Goal: Task Accomplishment & Management: Complete application form

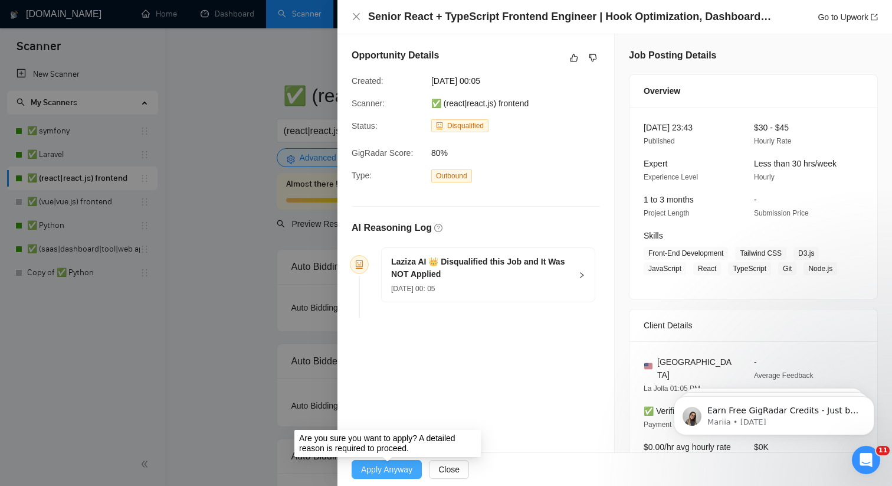
click at [392, 470] on span "Apply Anyway" at bounding box center [386, 469] width 51 height 13
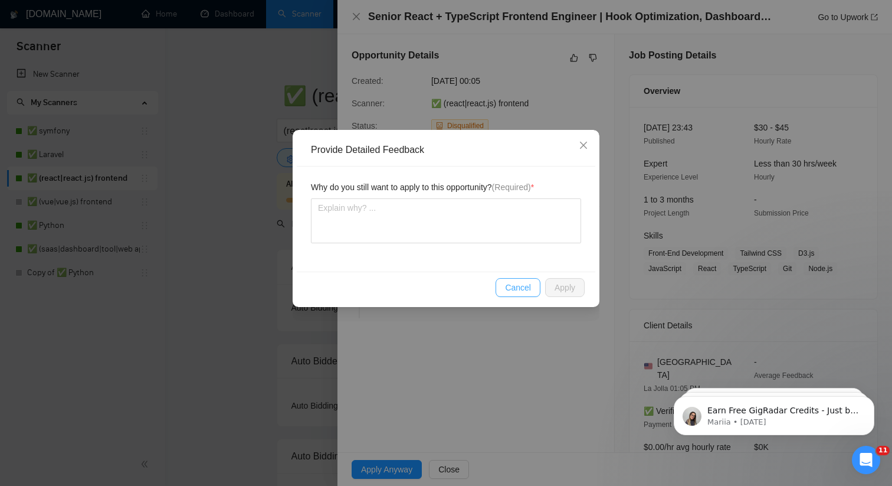
click at [517, 295] on button "Cancel" at bounding box center [518, 287] width 45 height 19
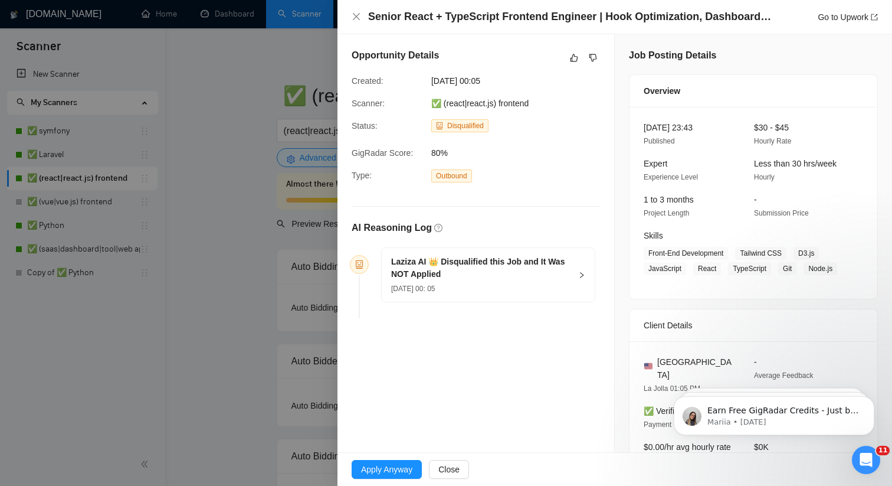
click at [399, 458] on div "Apply Anyway Close" at bounding box center [614, 469] width 555 height 33
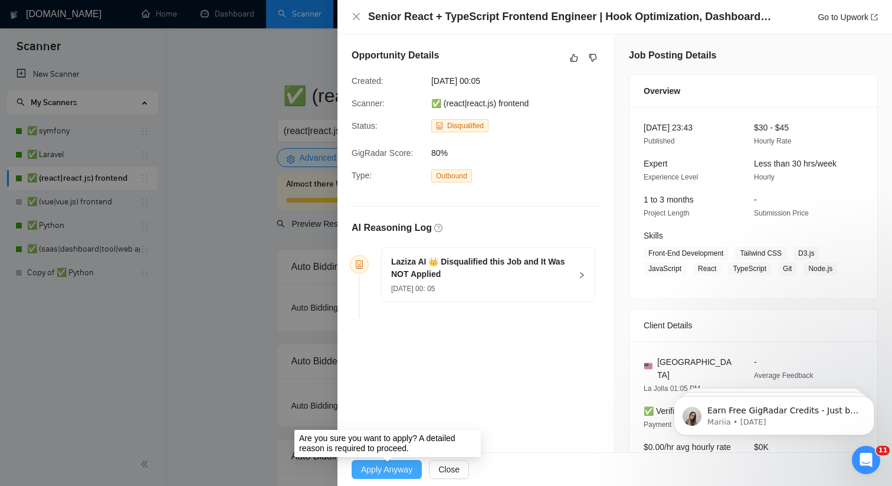
click at [402, 465] on span "Apply Anyway" at bounding box center [386, 469] width 51 height 13
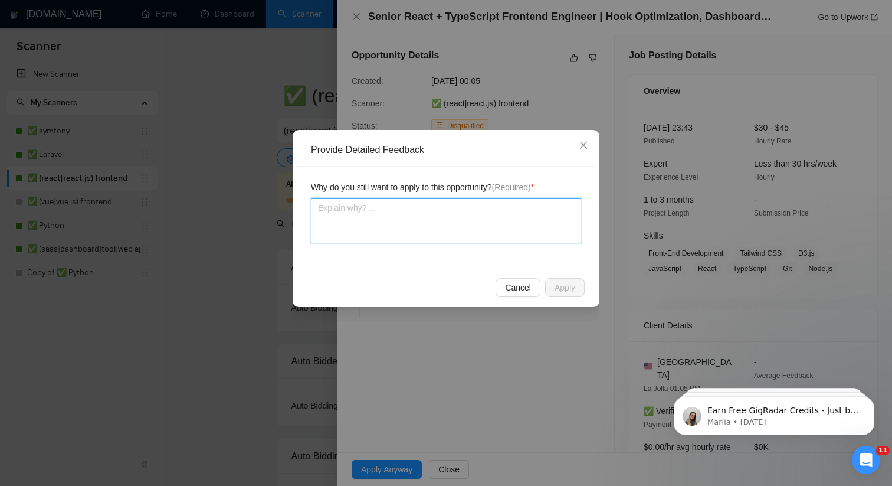
click at [487, 221] on textarea at bounding box center [446, 220] width 270 height 45
type textarea "th"
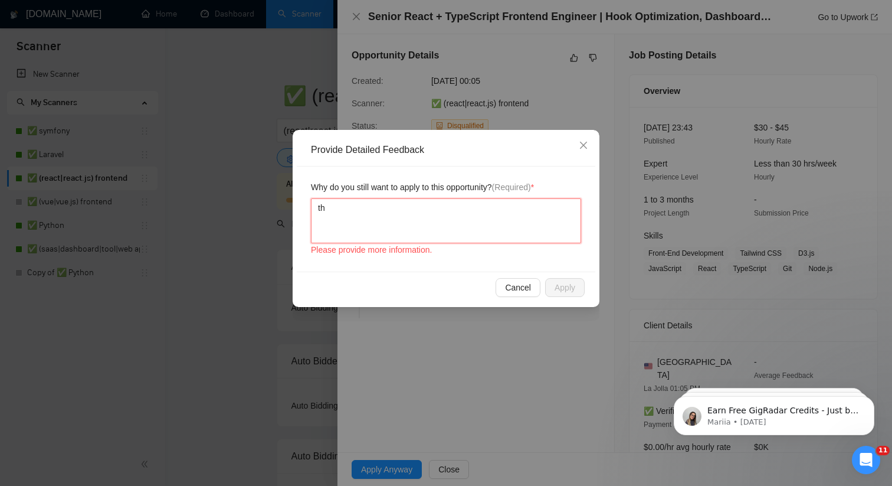
type textarea "the"
type textarea "the l"
type textarea "the lo"
type textarea "the loc"
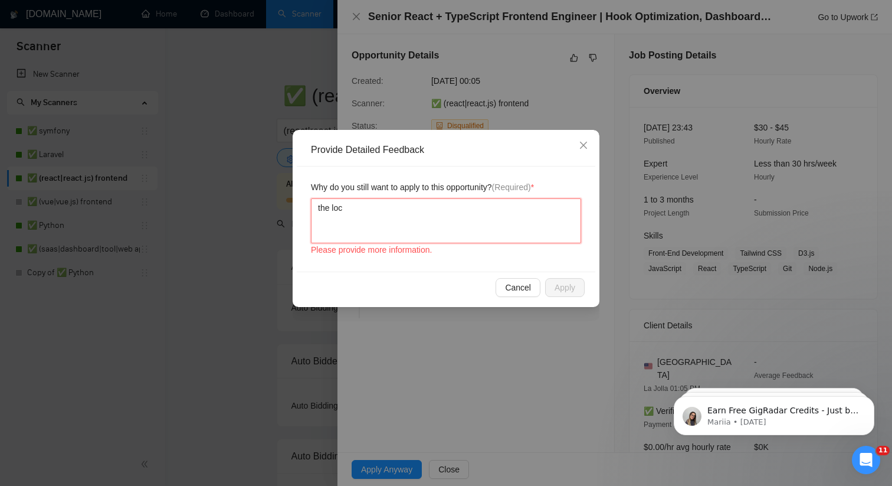
type textarea "the loca"
type textarea "the locat"
type textarea "the locati"
type textarea "the locatio"
type textarea "the location"
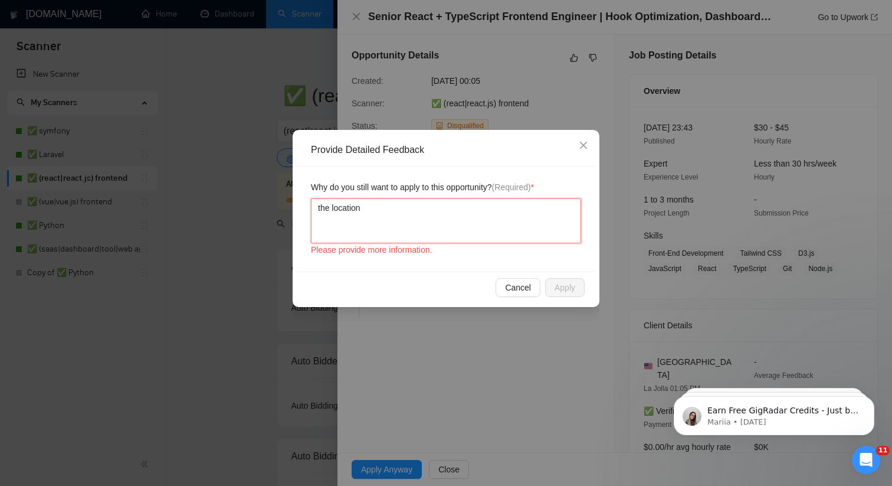
type textarea "the location"
type textarea "the location p"
type textarea "the location pr"
type textarea "the location pre"
type textarea "the location pref"
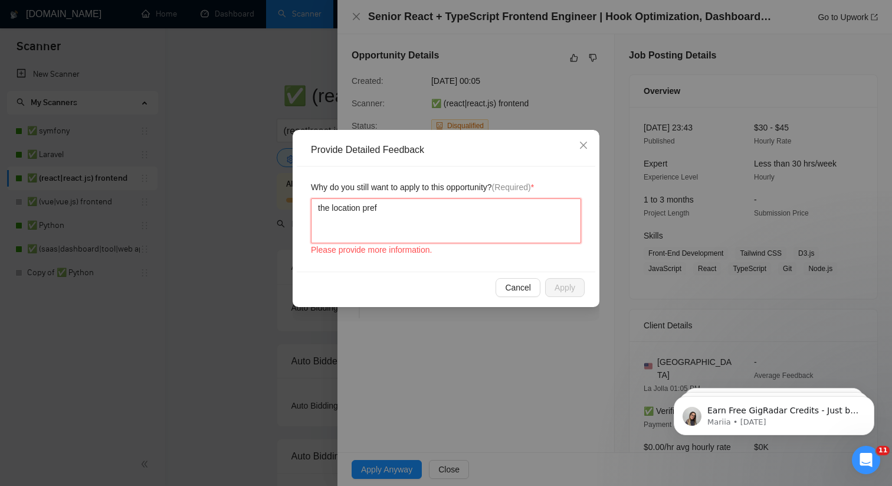
type textarea "the location prefe"
type textarea "the location prefer"
type textarea "the location prefere"
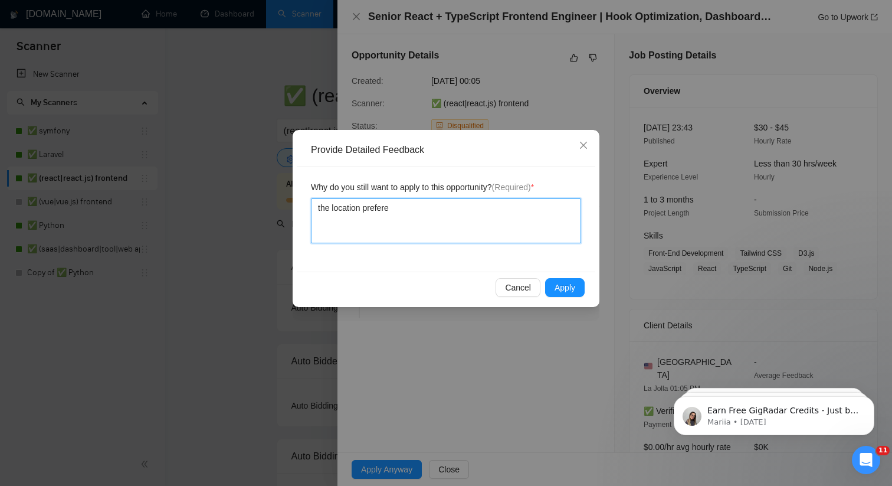
type textarea "the location preferen"
type textarea "the location preferenc"
type textarea "the location preference"
type textarea "the location preferences"
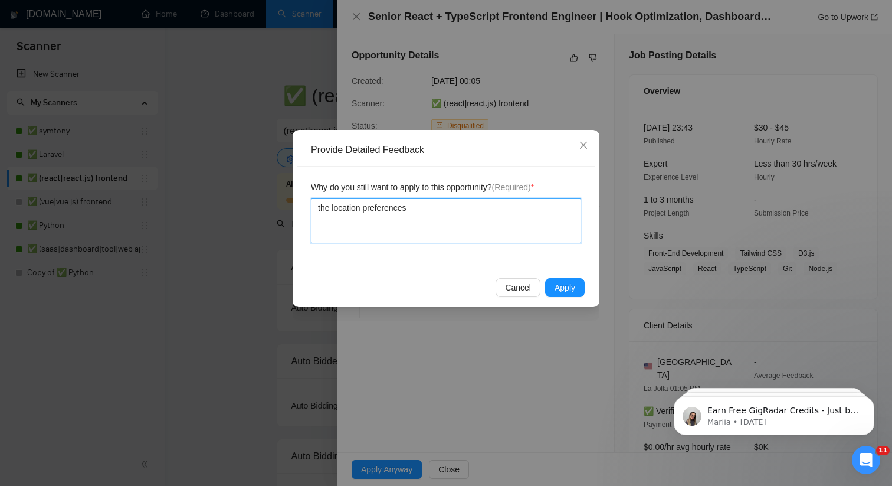
type textarea "the location preferences a"
type textarea "the location preferences ar"
type textarea "the location preferences are"
type textarea "the location preferences are w"
type textarea "the location preferences are wu"
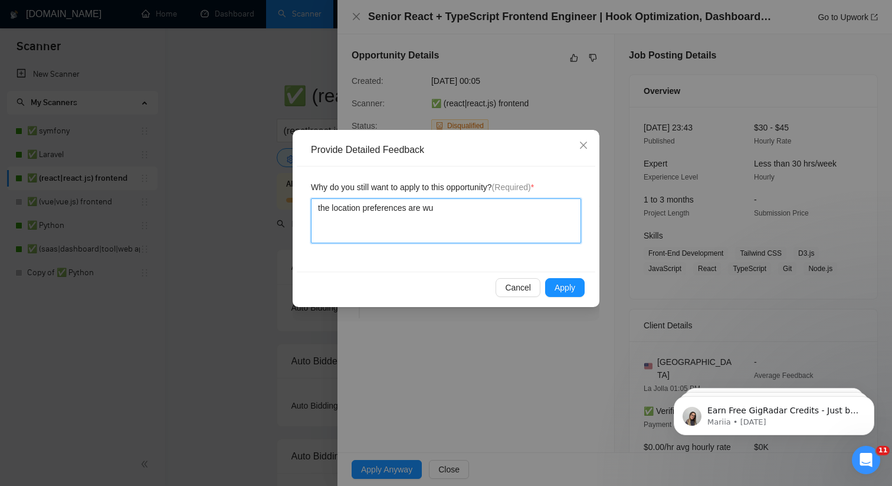
type textarea "the location preferences are w"
type textarea "the location preferences are"
type textarea "the location preferences are q"
type textarea "the location preferences are qu"
type textarea "the location preferences are qui"
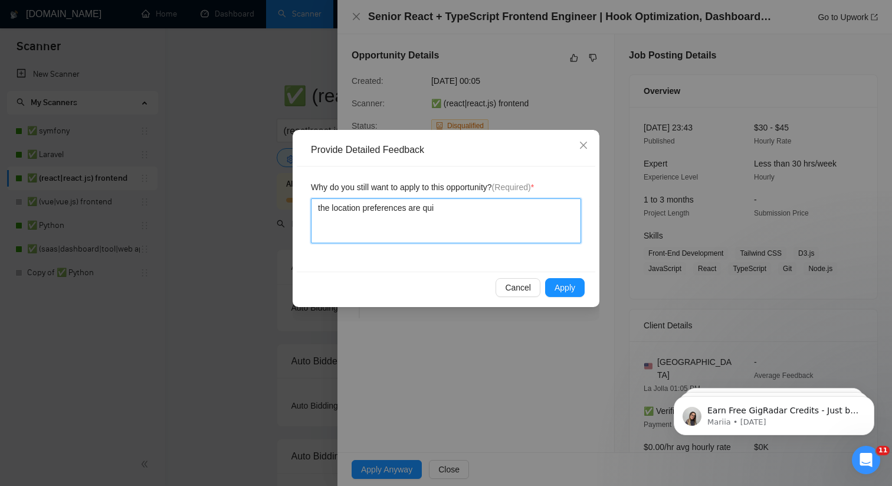
type textarea "the location preferences are quit"
type textarea "the location preferences are quite"
type textarea "the location preferences are quite w"
type textarea "the location preferences are quite wi"
type textarea "the location preferences are quite wid"
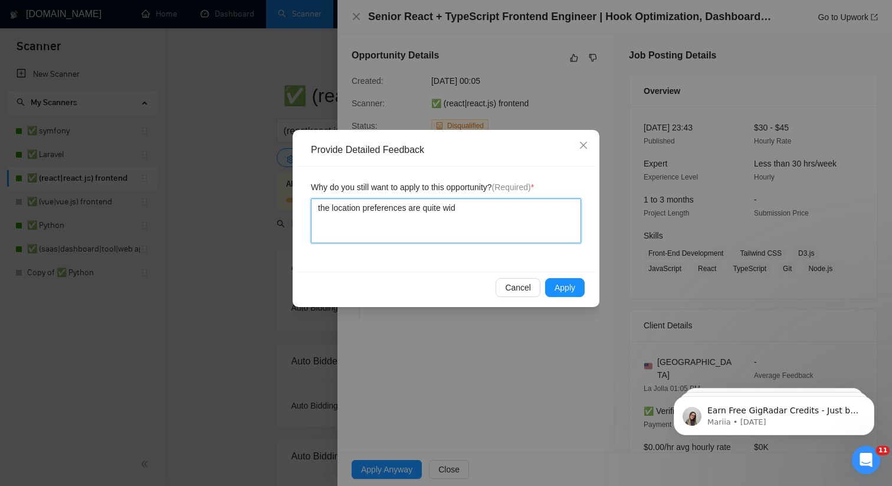
type textarea "the location preferences are quite wid"
type textarea "the location preferences are quite wide"
type textarea "the location preferences are quite wide f"
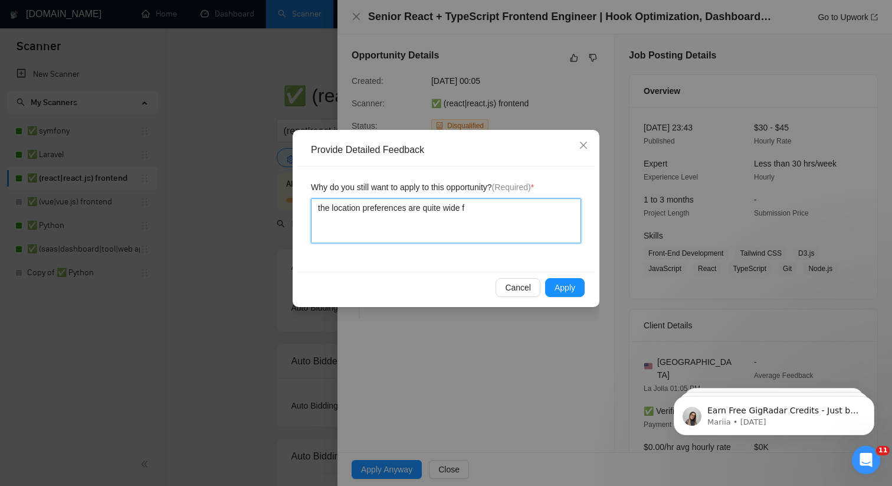
type textarea "the location preferences are quite wide fo"
type textarea "the location preferences are quite wide for"
type textarea "the location preferences are quite wide for t"
type textarea "the location preferences are quite wide for th"
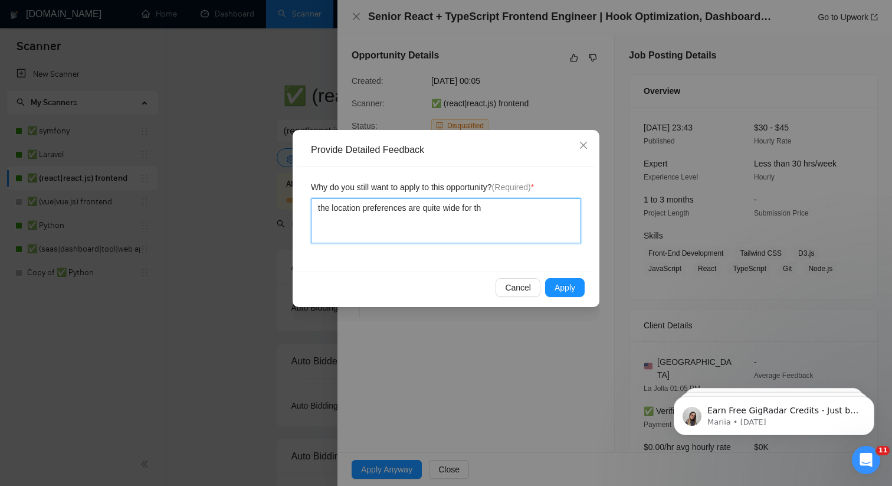
type textarea "the location preferences are quite wide for thi"
type textarea "the location preferences are quite wide for this"
type textarea "the location preferences are quite wide for this j"
type textarea "the location preferences are quite wide for this jo"
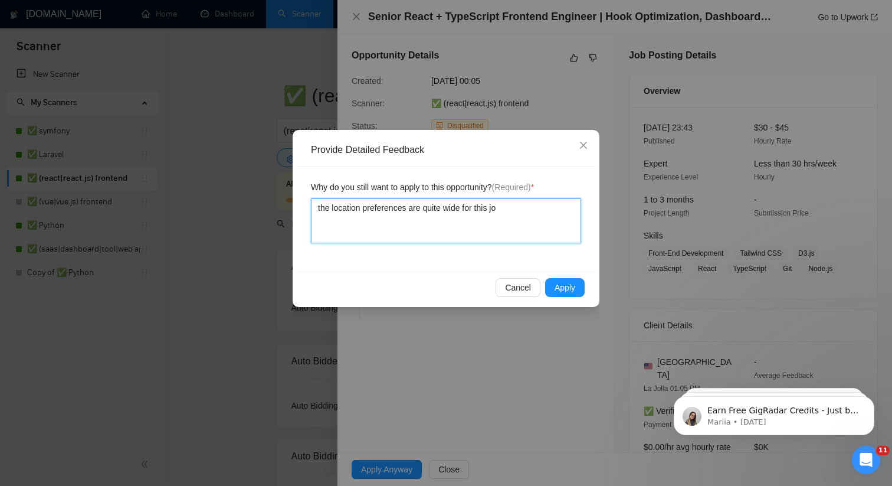
type textarea "the location preferences are quite wide for this job"
type textarea "the location preferences are quite wide for this job p"
type textarea "the location preferences are quite wide for this job po"
type textarea "the location preferences are quite wide for this job pos"
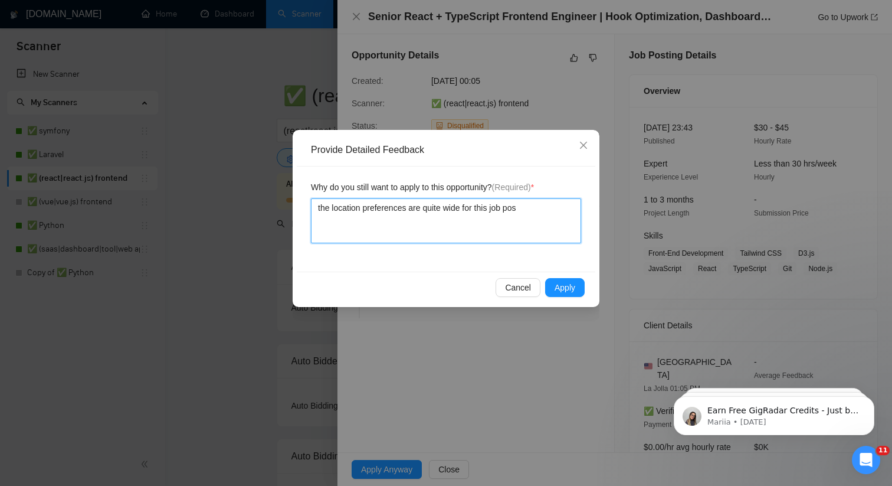
type textarea "the location preferences are quite wide for this job post"
type textarea "the location preferences are quite wide for this job postm"
type textarea "the location preferences are quite wide for this job post"
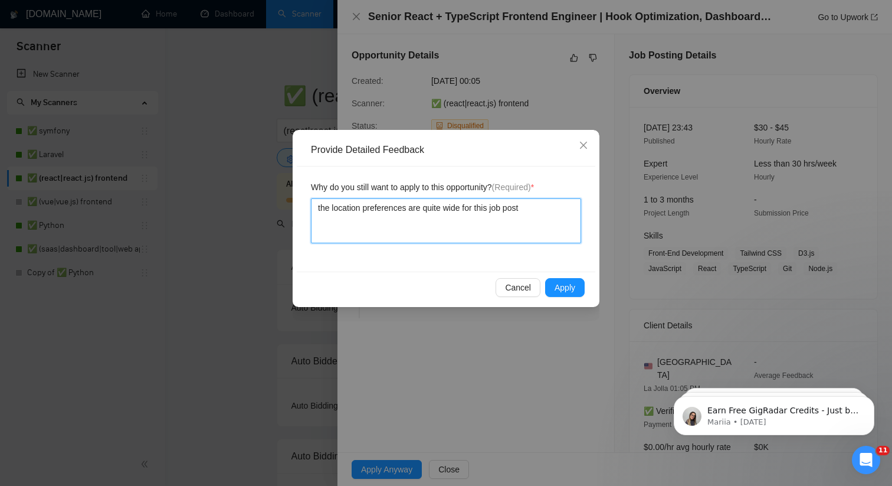
type textarea "the location preferences are quite wide for this job post,"
type textarea "the location preferences are quite wide for this job post, s"
type textarea "the location preferences are quite wide for this job post, so"
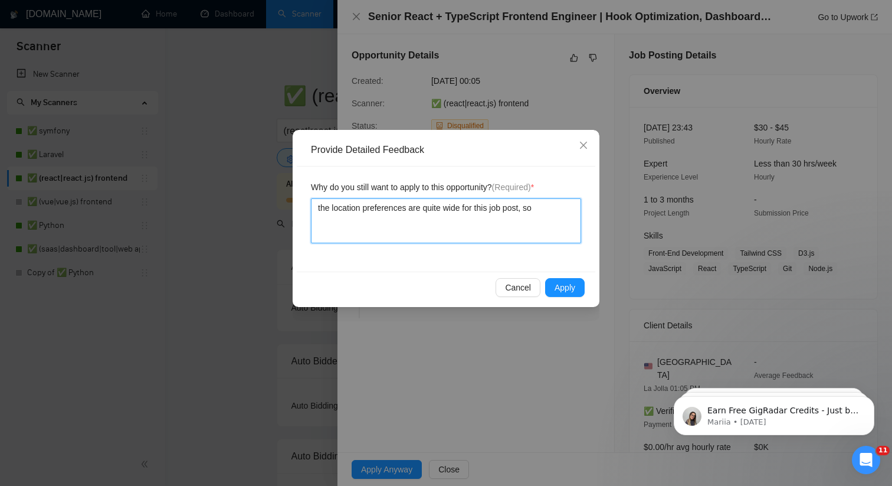
type textarea "the location preferences are quite wide for this job post, so w"
type textarea "the location preferences are quite wide for this job post, so we"
type textarea "the location preferences are quite wide for this job post, so we c"
type textarea "the location preferences are quite wide for this job post, so we can"
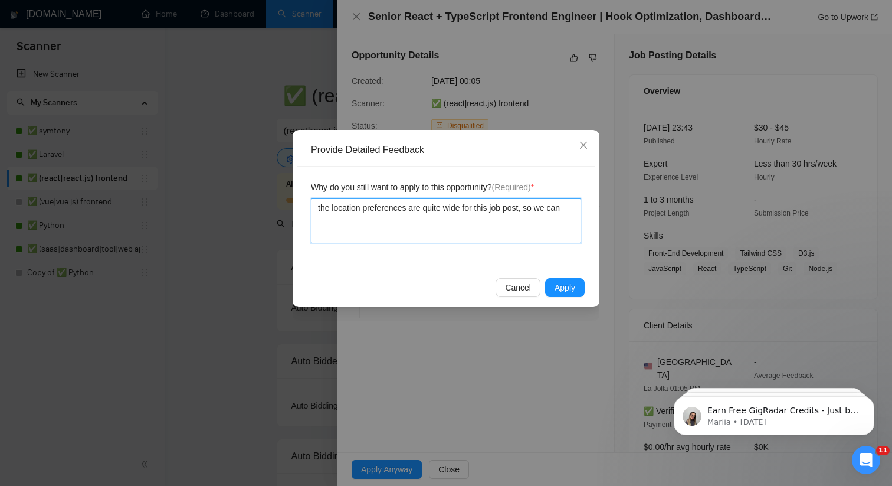
type textarea "the location preferences are quite wide for this job post, so we can"
type textarea "the location preferences are quite wide for this job post, so we can b"
type textarea "the location preferences are quite wide for this job post, so we can bid"
type textarea "the location preferences are quite wide for this job post, so we can bid i"
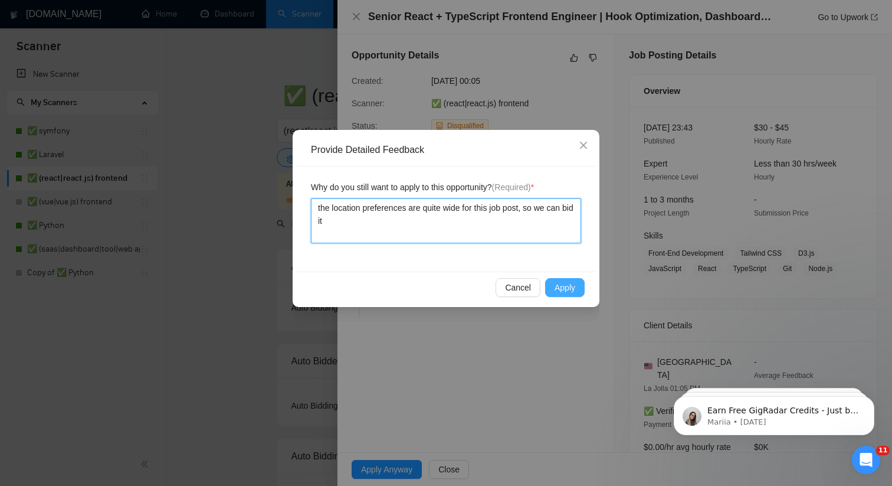
type textarea "the location preferences are quite wide for this job post, so we can bid it"
click at [566, 278] on button "Apply" at bounding box center [565, 287] width 40 height 19
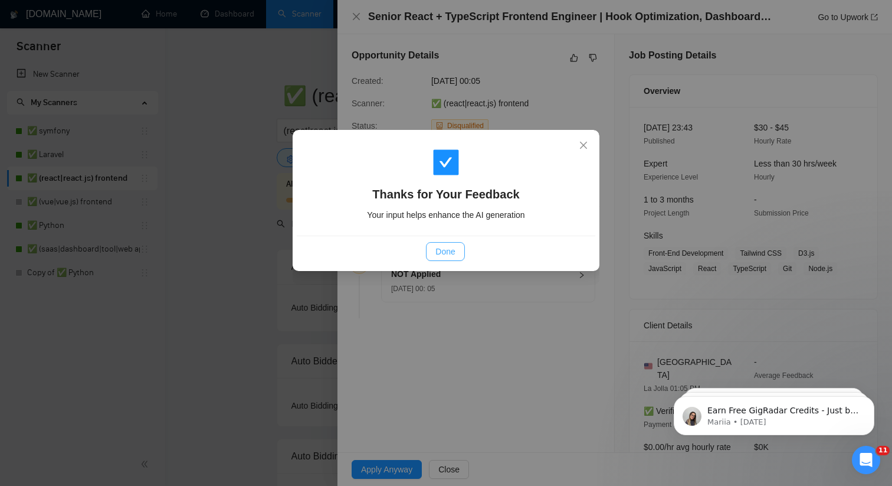
click at [433, 247] on button "Done" at bounding box center [445, 251] width 38 height 19
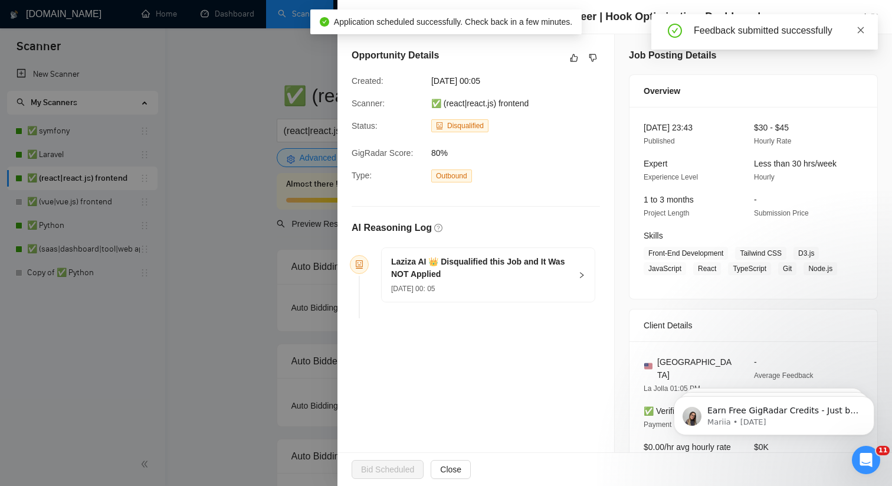
click at [862, 32] on icon "close" at bounding box center [861, 30] width 8 height 8
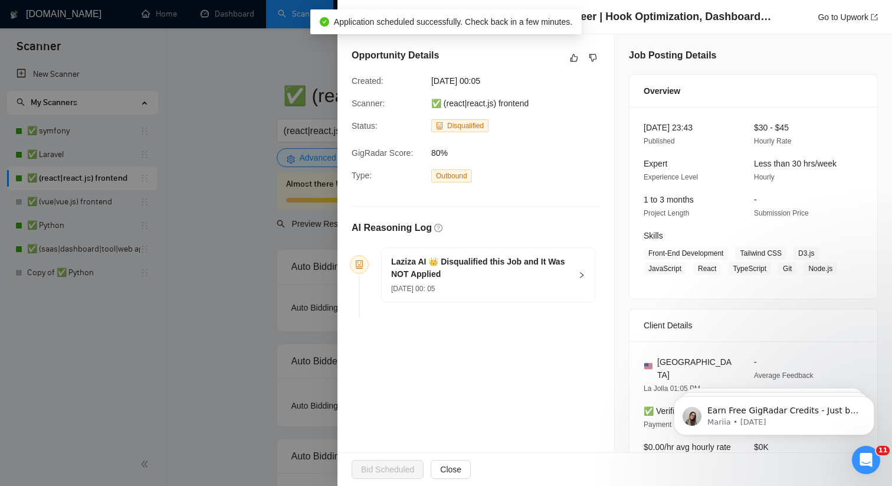
click at [346, 6] on div "Senior React + TypeScript Frontend Engineer | Hook Optimization, Dashboards & U…" at bounding box center [614, 17] width 555 height 34
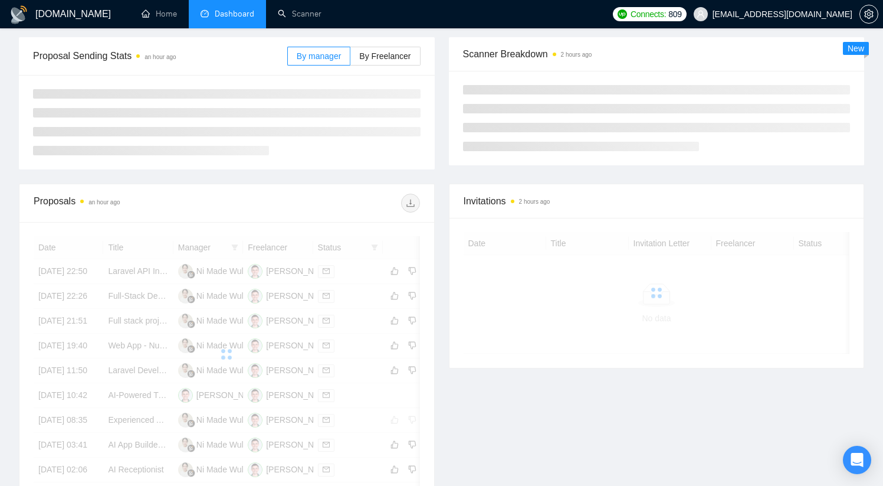
scroll to position [161, 0]
